Goal: Check status

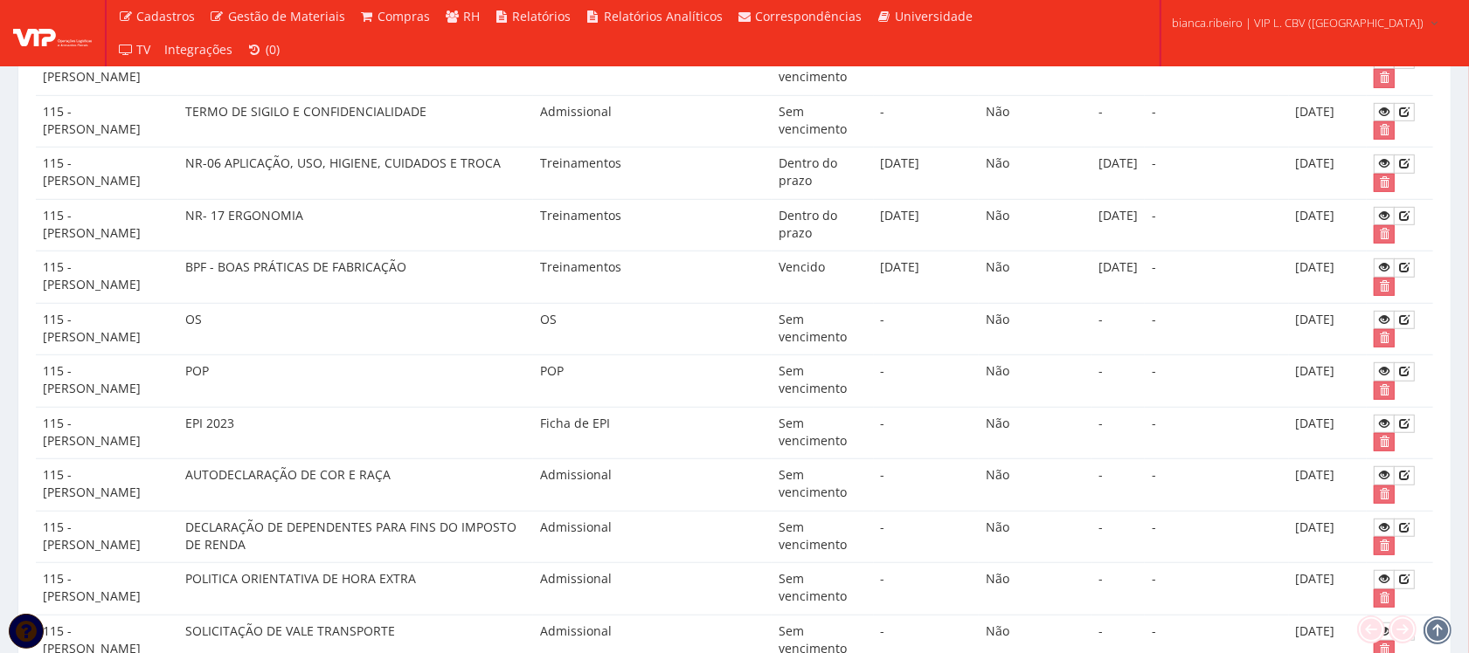
scroll to position [874, 0]
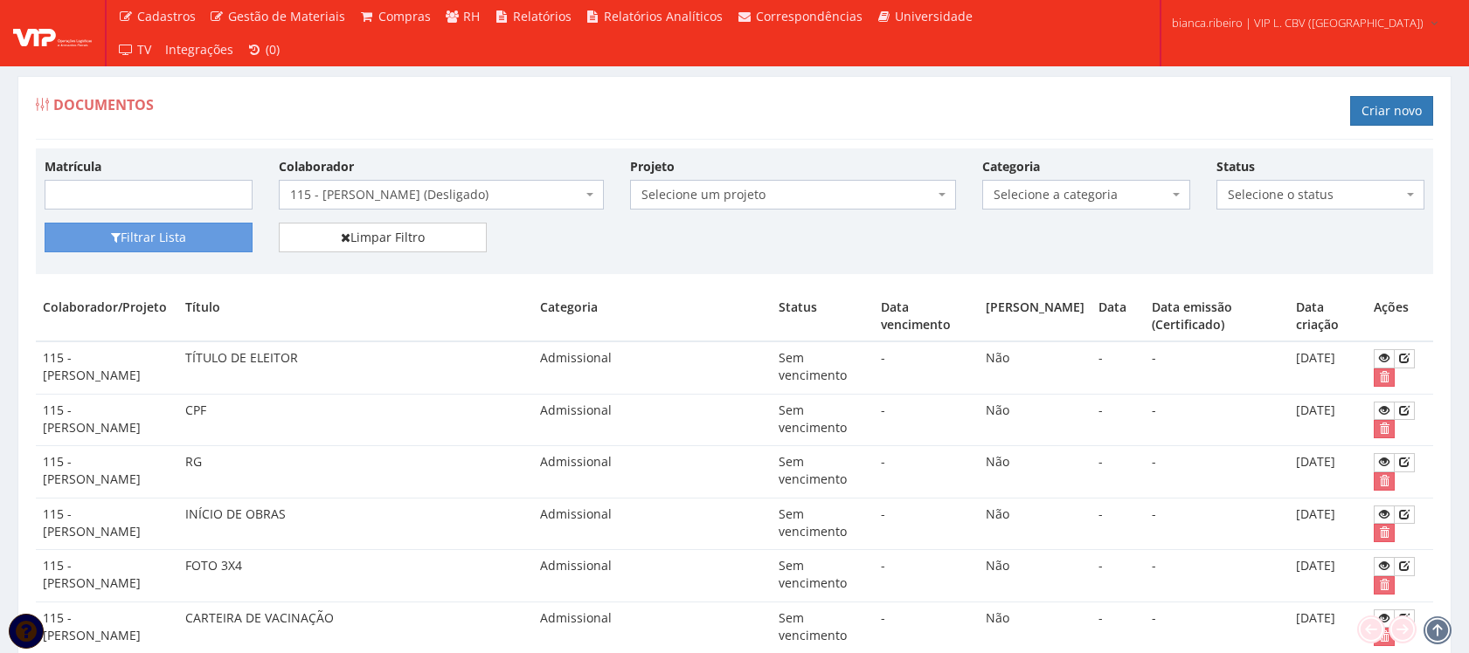
scroll to position [874, 0]
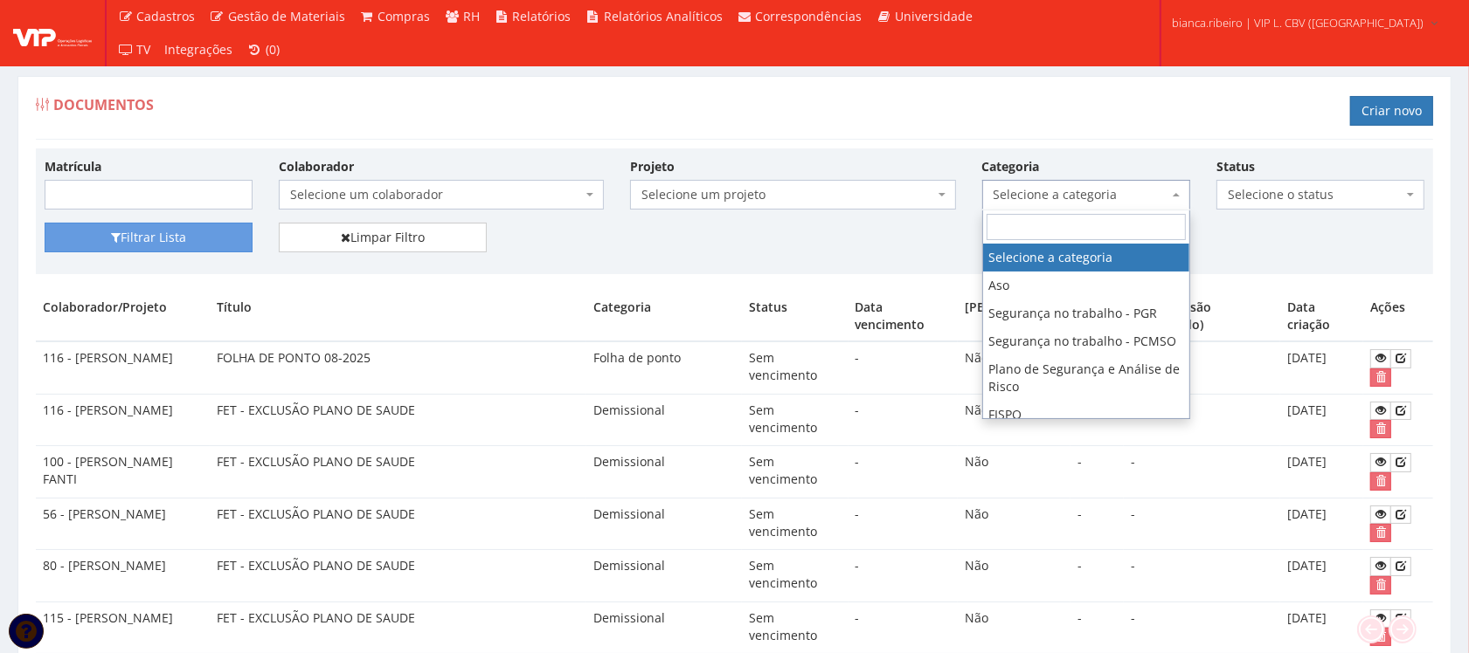
click at [1068, 202] on span "Selecione a categoria" at bounding box center [1080, 194] width 175 height 17
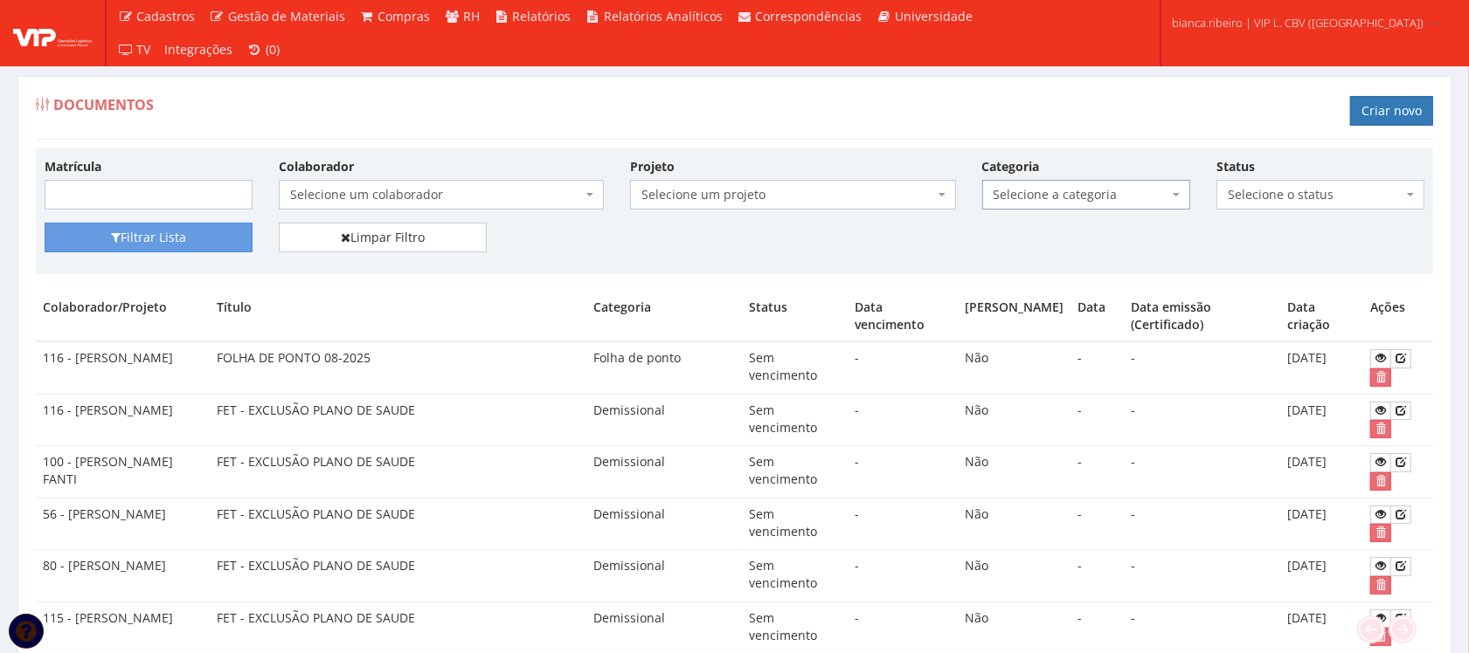
click at [915, 271] on div "Matrícula Colaborador Selecione um colaborador 50 - [PERSON_NAME] (Desligado) 9…" at bounding box center [734, 212] width 1397 height 126
